Goal: Information Seeking & Learning: Understand process/instructions

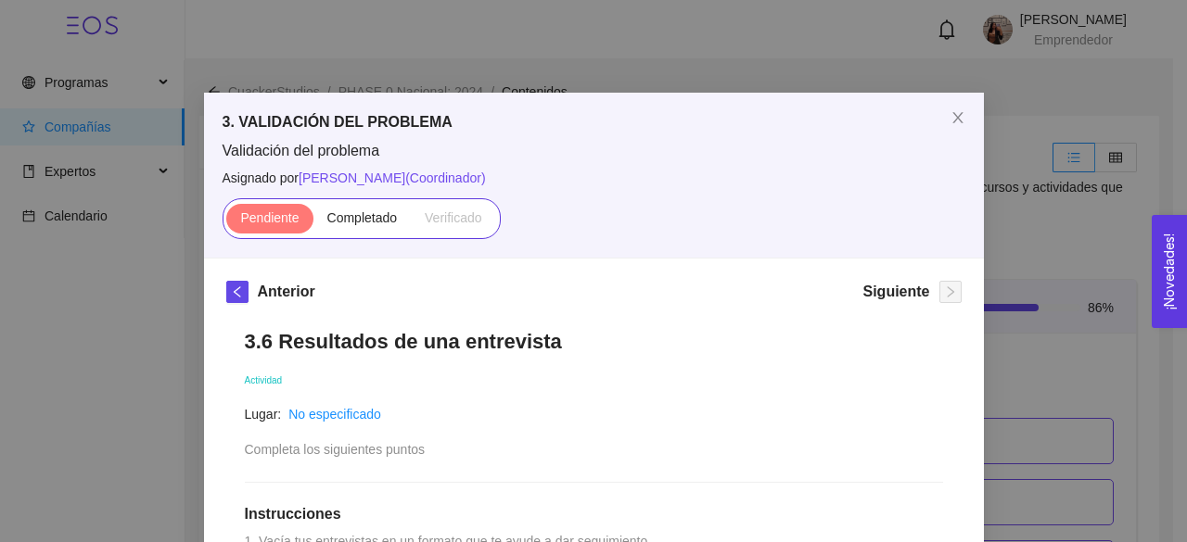
scroll to position [2630, 0]
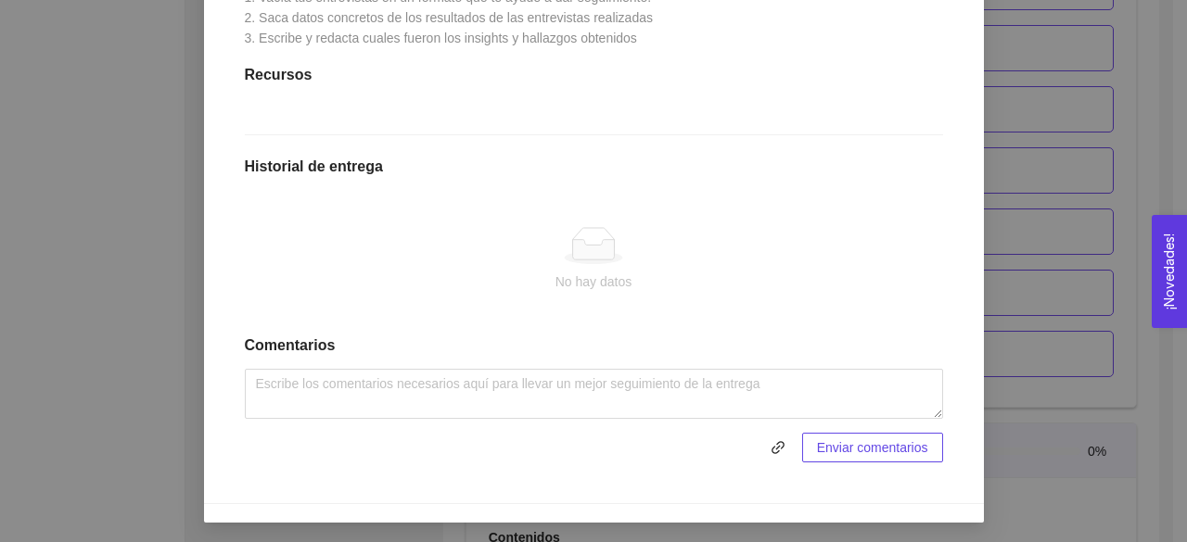
click at [121, 224] on div "3. VALIDACIÓN DEL PROBLEMA Validación del problema Asignado por [PERSON_NAME] (…" at bounding box center [593, 271] width 1187 height 542
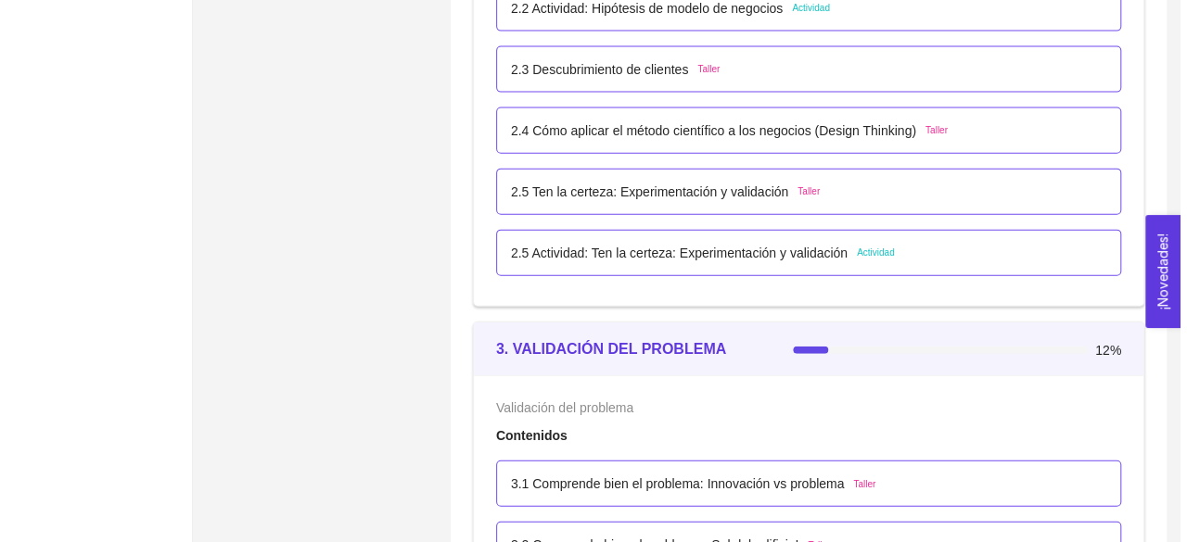
scroll to position [2076, 0]
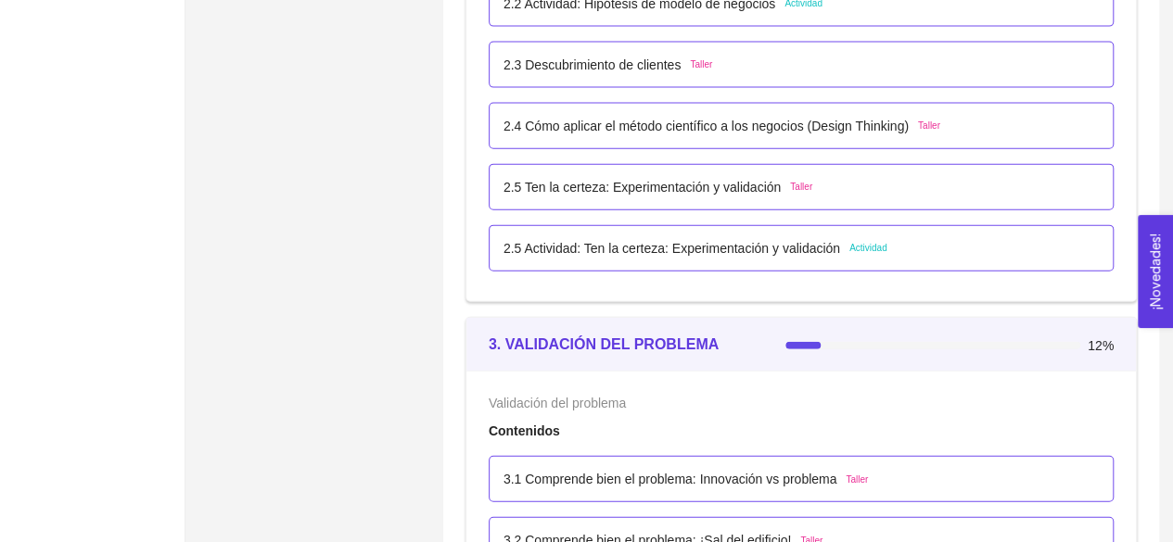
click at [654, 261] on div "2.5 Actividad: Ten la certeza: Experimentación y validación Actividad" at bounding box center [801, 248] width 625 height 46
click at [690, 244] on p "2.5 Actividad: Ten la certeza: Experimentación y validación" at bounding box center [671, 248] width 337 height 20
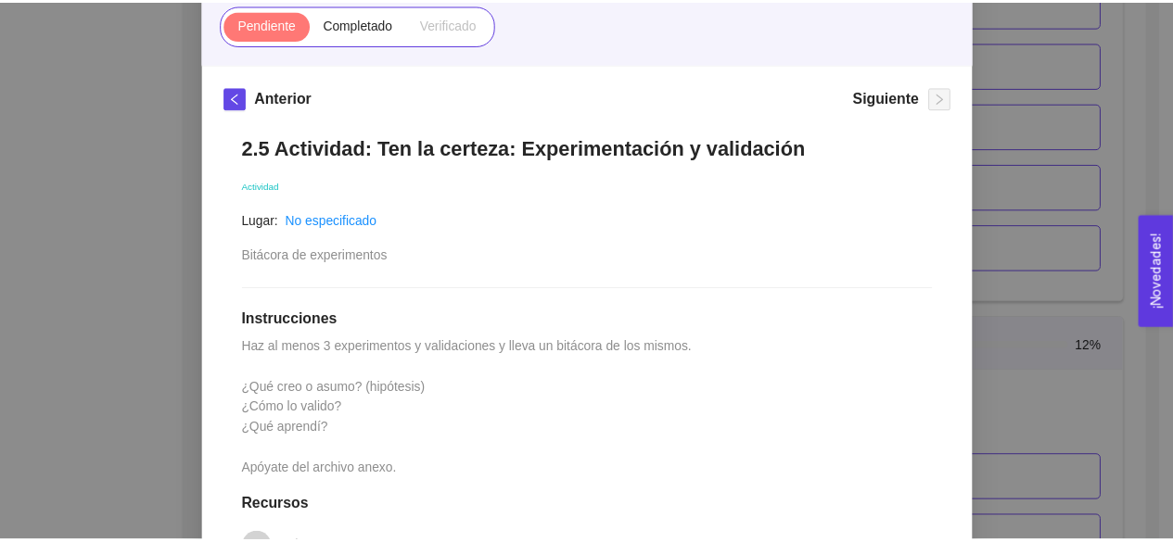
scroll to position [234, 0]
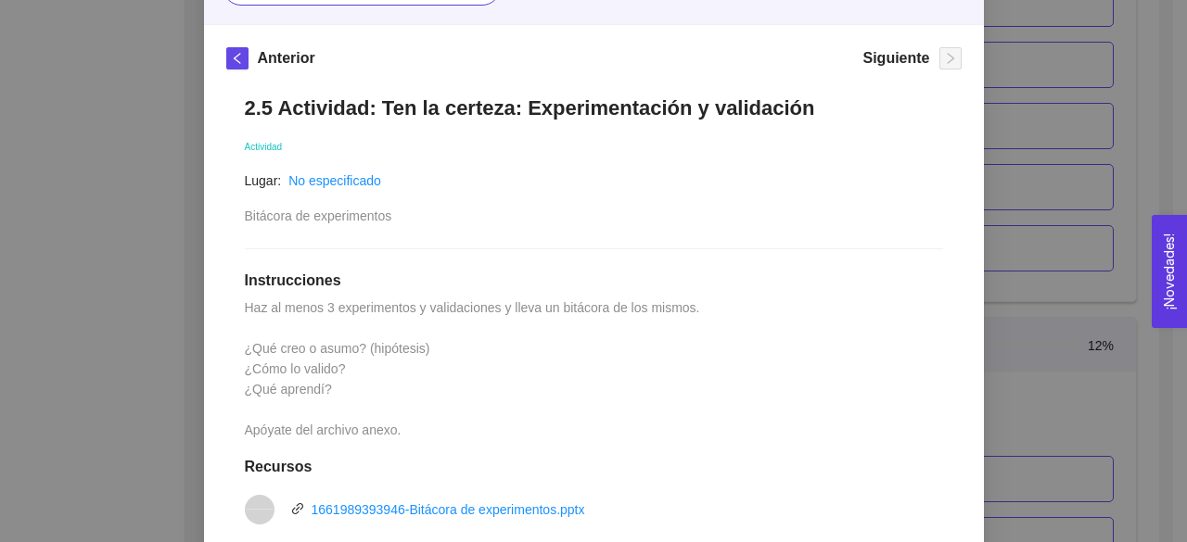
click at [1009, 268] on div "2. HIPÓTESIS DEL MODELO DE NEGOCIO El emprendedor puede establecer su hipótesis…" at bounding box center [593, 271] width 1187 height 542
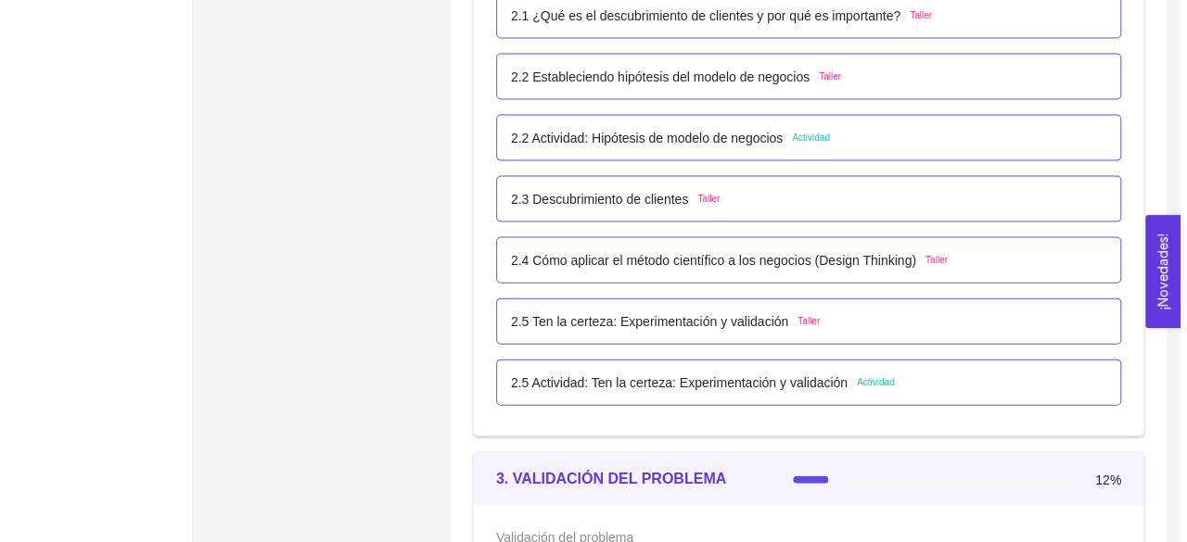
scroll to position [1937, 0]
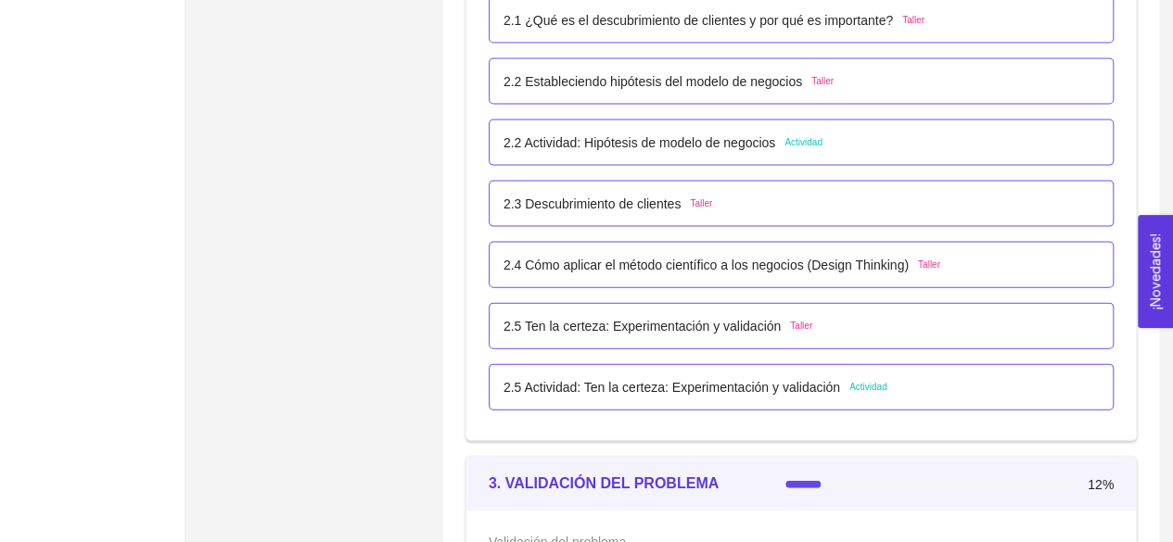
click at [694, 373] on div "2.5 Actividad: Ten la certeza: Experimentación y validación Actividad" at bounding box center [801, 387] width 625 height 46
click at [699, 384] on p "2.5 Actividad: Ten la certeza: Experimentación y validación" at bounding box center [671, 387] width 337 height 20
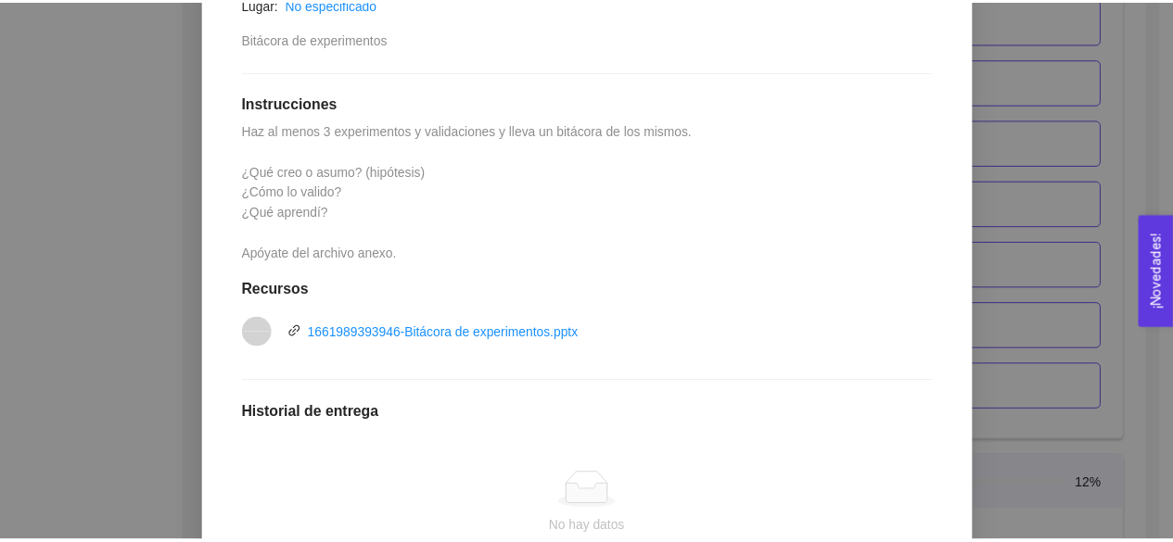
scroll to position [422, 0]
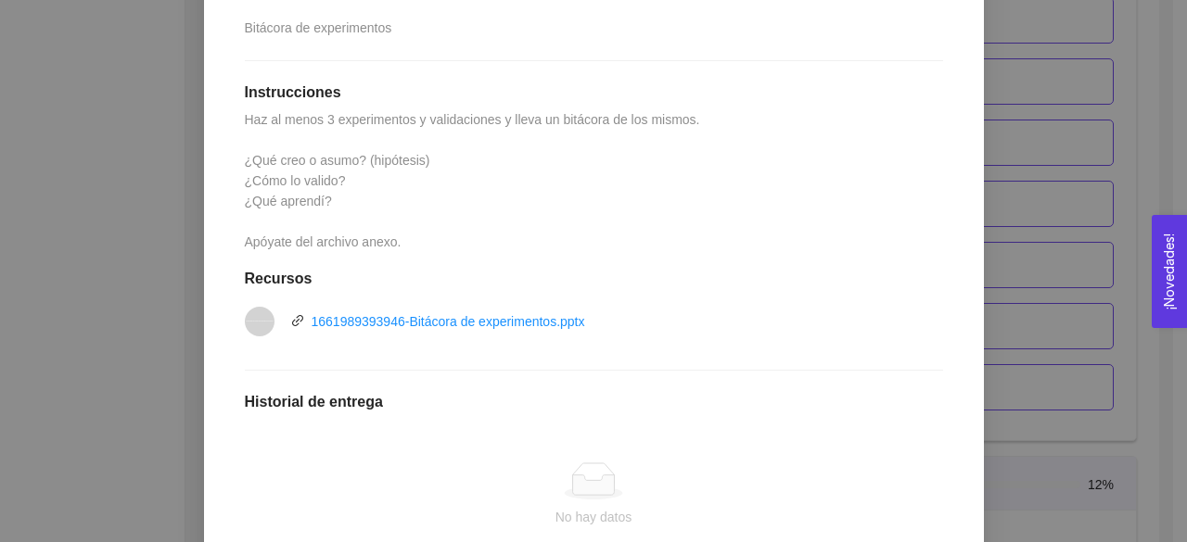
click at [1115, 422] on div "2. HIPÓTESIS DEL MODELO DE NEGOCIO El emprendedor puede establecer su hipótesis…" at bounding box center [593, 271] width 1187 height 542
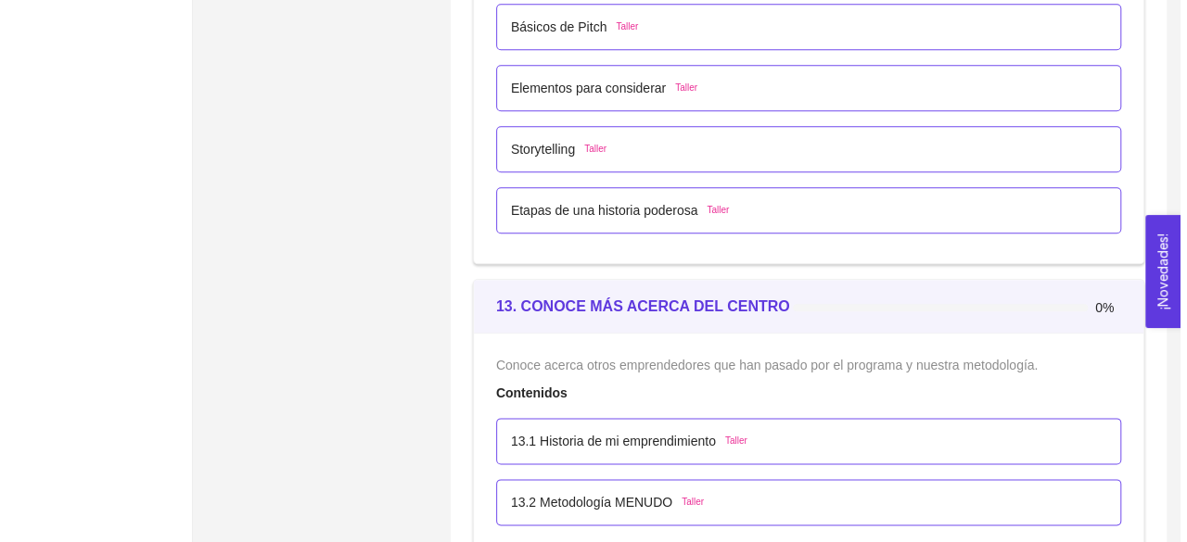
scroll to position [7956, 0]
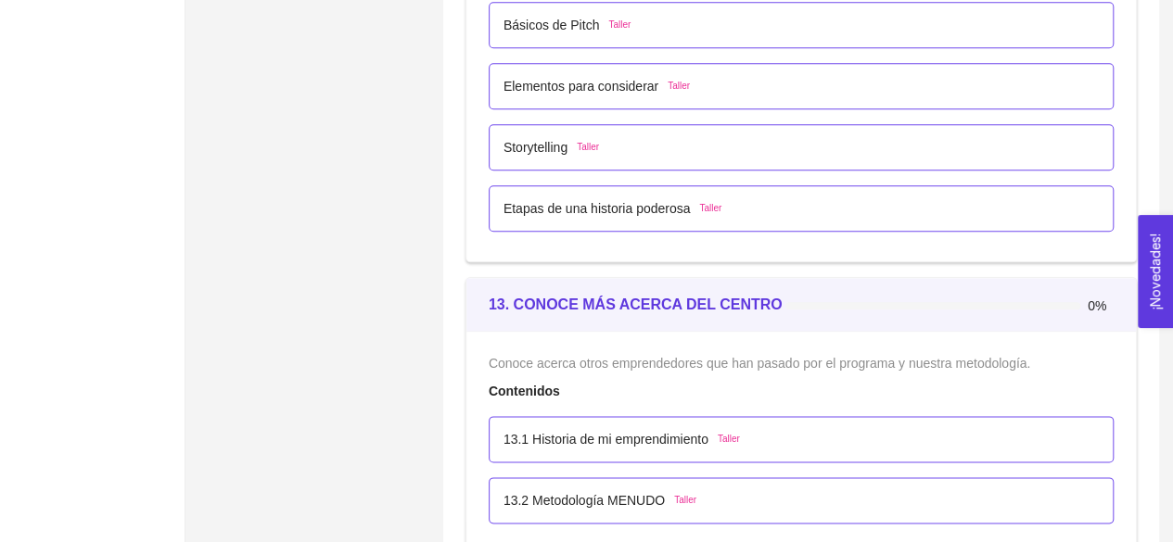
click at [666, 429] on p "13.1 Historia de mi emprendimiento" at bounding box center [605, 439] width 205 height 20
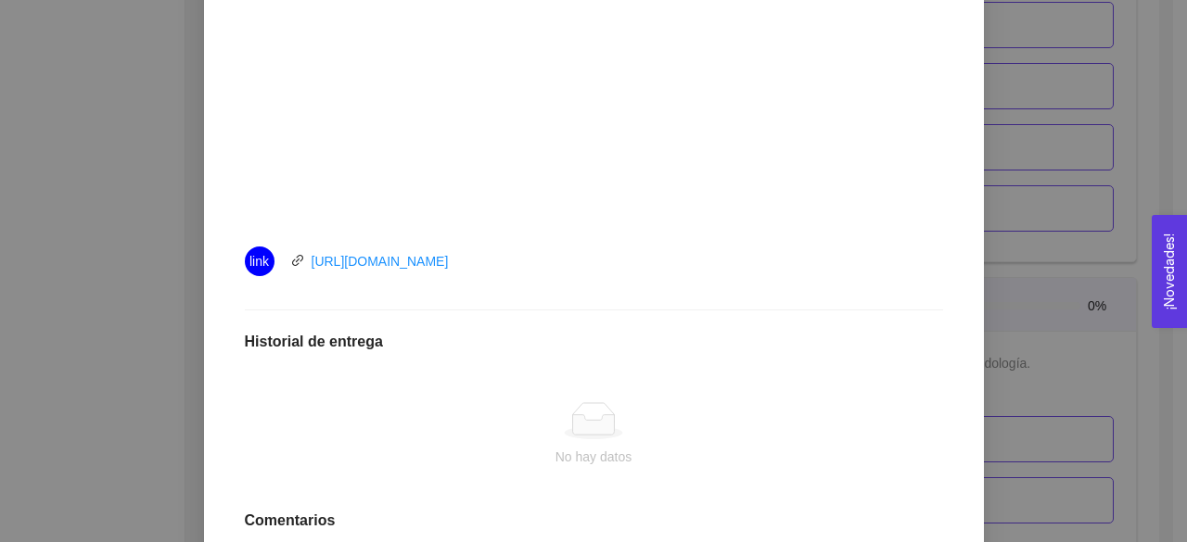
scroll to position [864, 0]
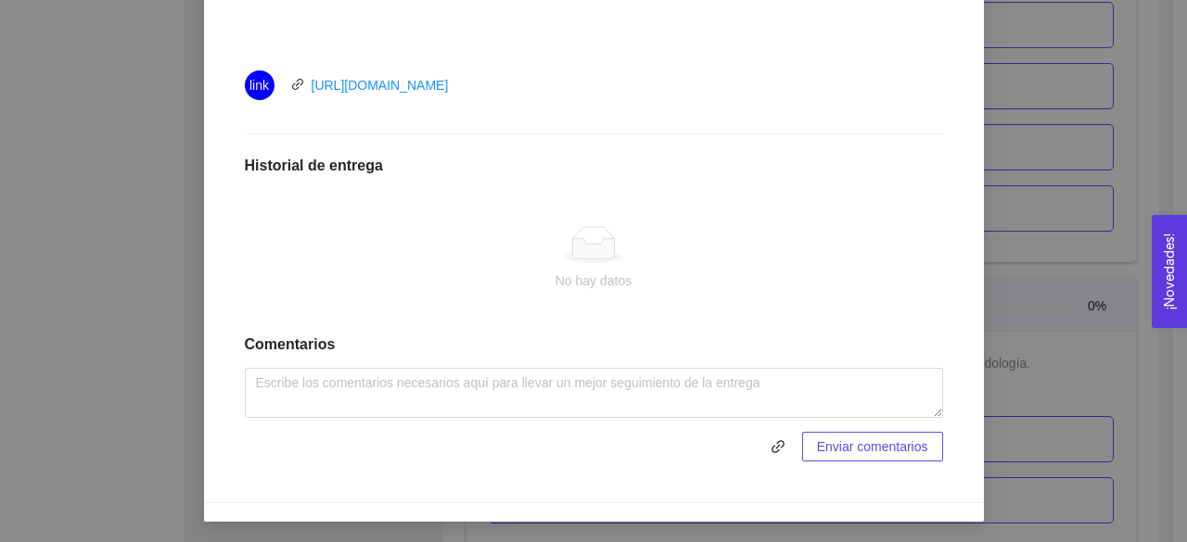
click at [1075, 300] on div "13. CONOCE MÁS ACERCA DEL CENTRO DE EXCELENCIA Conoce acerca otros emprendedore…" at bounding box center [593, 271] width 1187 height 542
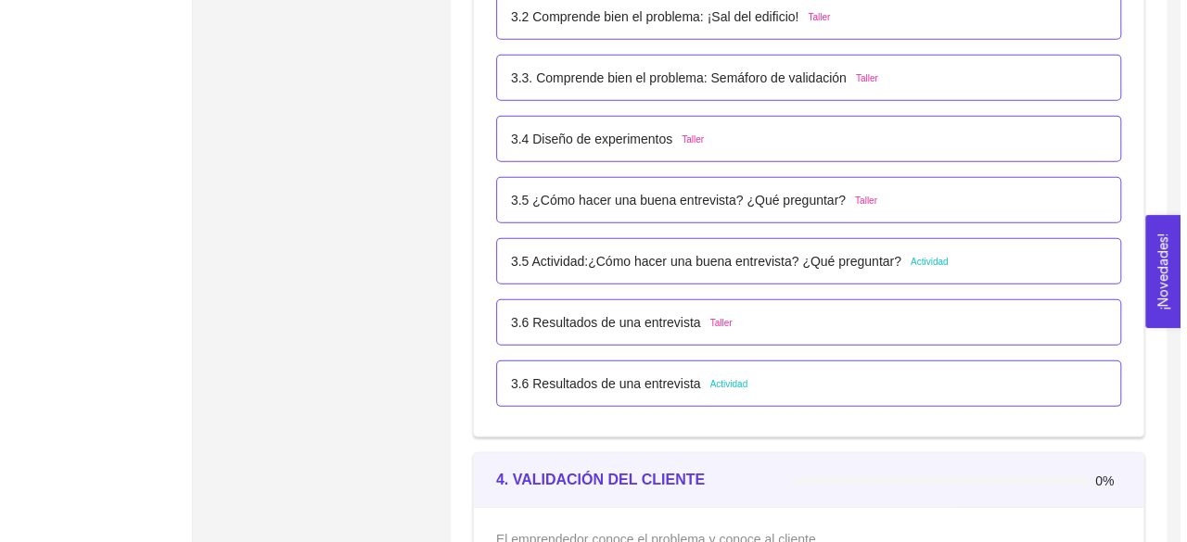
scroll to position [2598, 0]
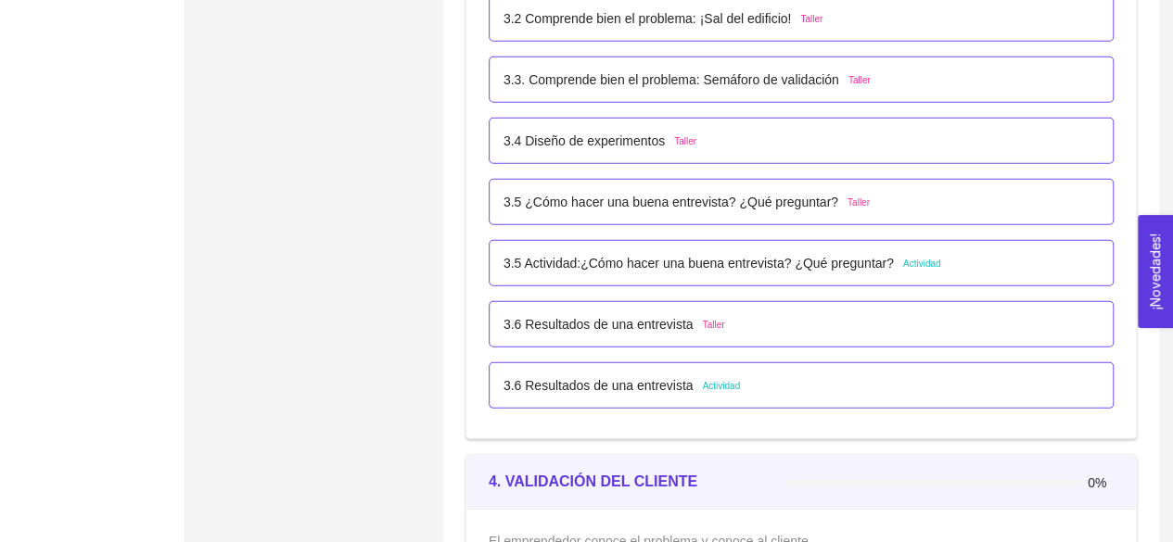
click at [664, 216] on div "3.5 ¿Cómo hacer una buena entrevista? ¿Qué preguntar? Taller" at bounding box center [801, 202] width 625 height 46
click at [630, 386] on p "3.6 Resultados de una entrevista" at bounding box center [598, 386] width 190 height 20
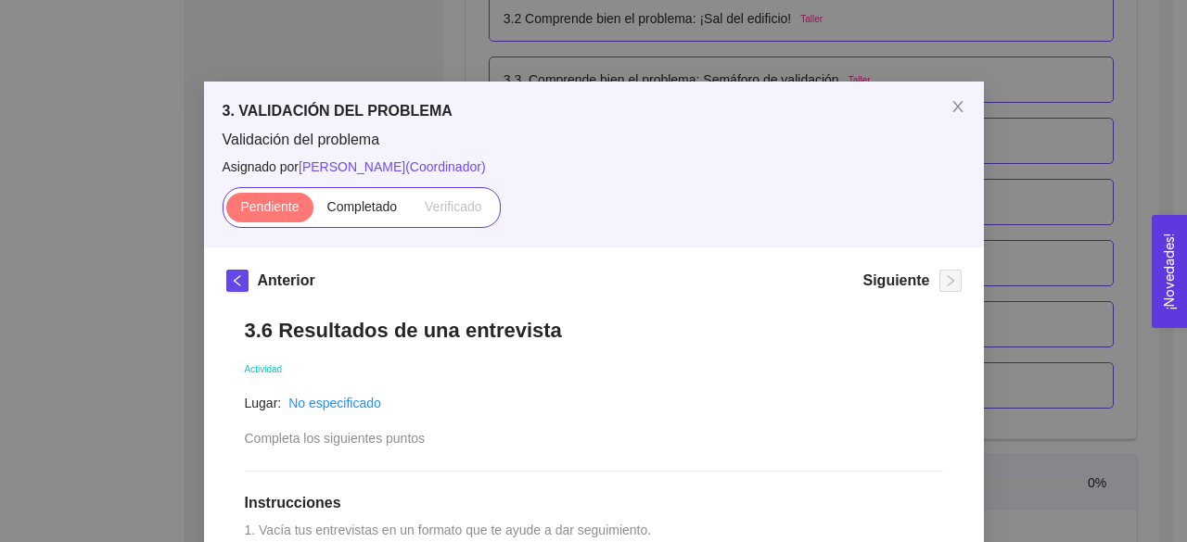
click at [1078, 114] on div "3. VALIDACIÓN DEL PROBLEMA Validación del problema Asignado por [PERSON_NAME] (…" at bounding box center [593, 271] width 1187 height 542
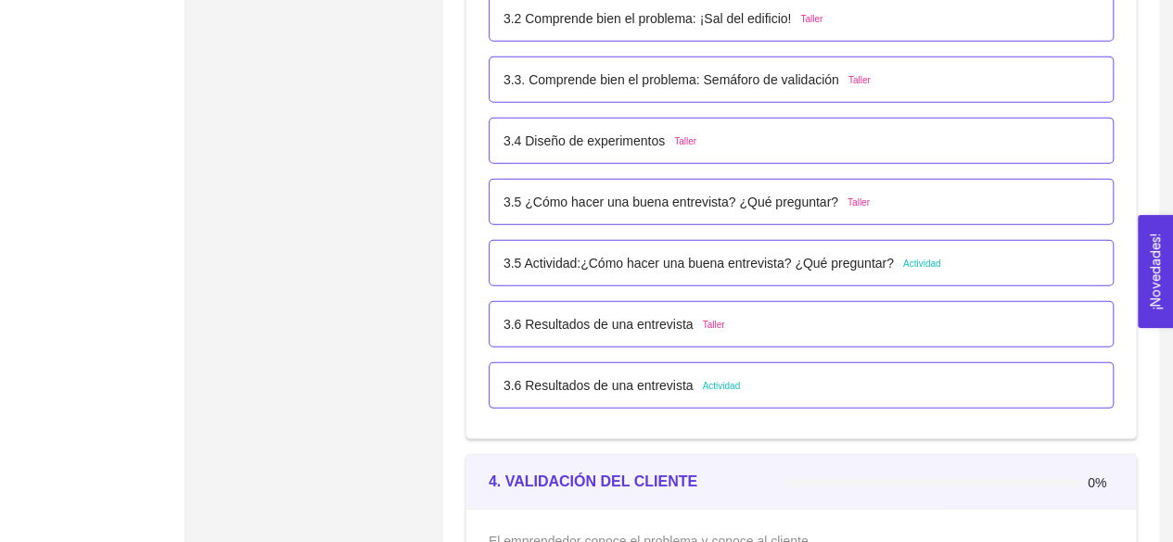
click at [664, 246] on div "3.5 Actividad:¿Cómo hacer una buena entrevista? ¿Qué preguntar? Actividad" at bounding box center [801, 263] width 625 height 46
click at [664, 264] on p "3.5 Actividad:¿Cómo hacer una buena entrevista? ¿Qué preguntar?" at bounding box center [698, 263] width 390 height 20
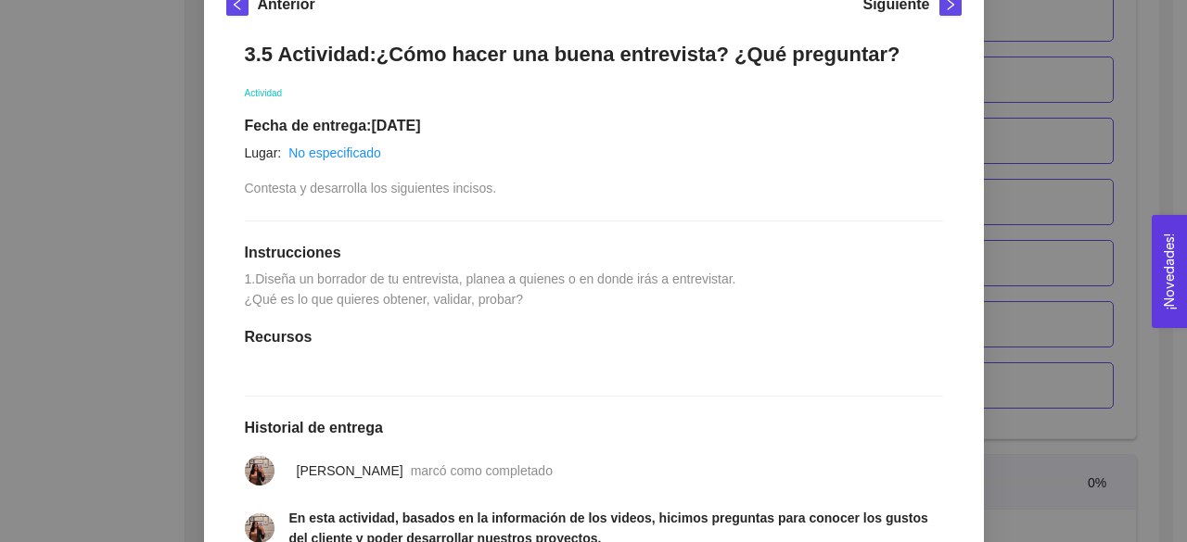
scroll to position [604, 0]
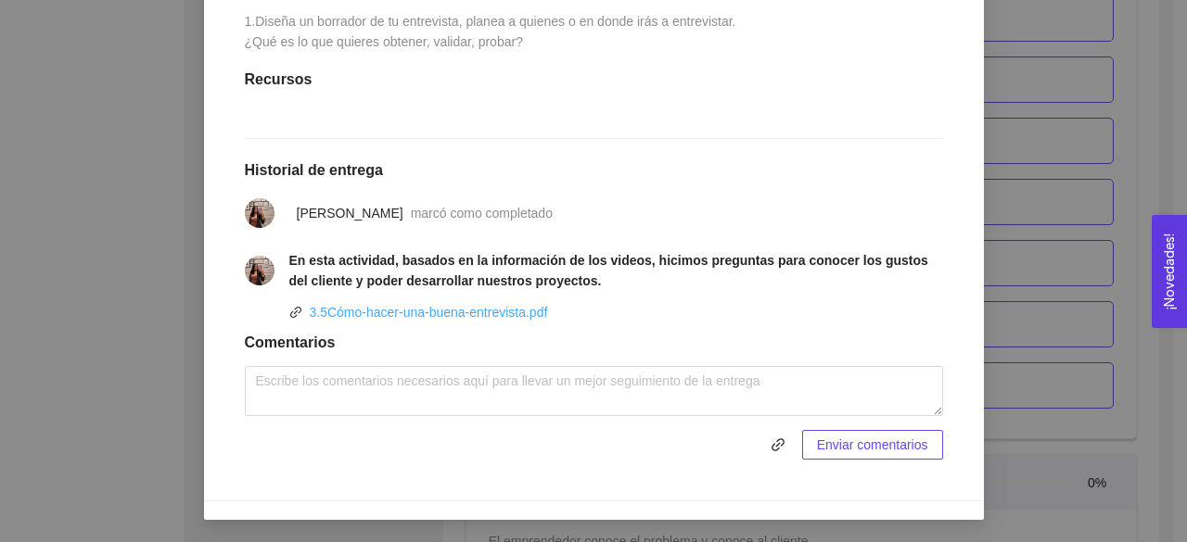
click at [444, 316] on link "3.5Cómo-hacer-una-buena-entrevista.pdf" at bounding box center [429, 312] width 238 height 15
